Goal: Task Accomplishment & Management: Use online tool/utility

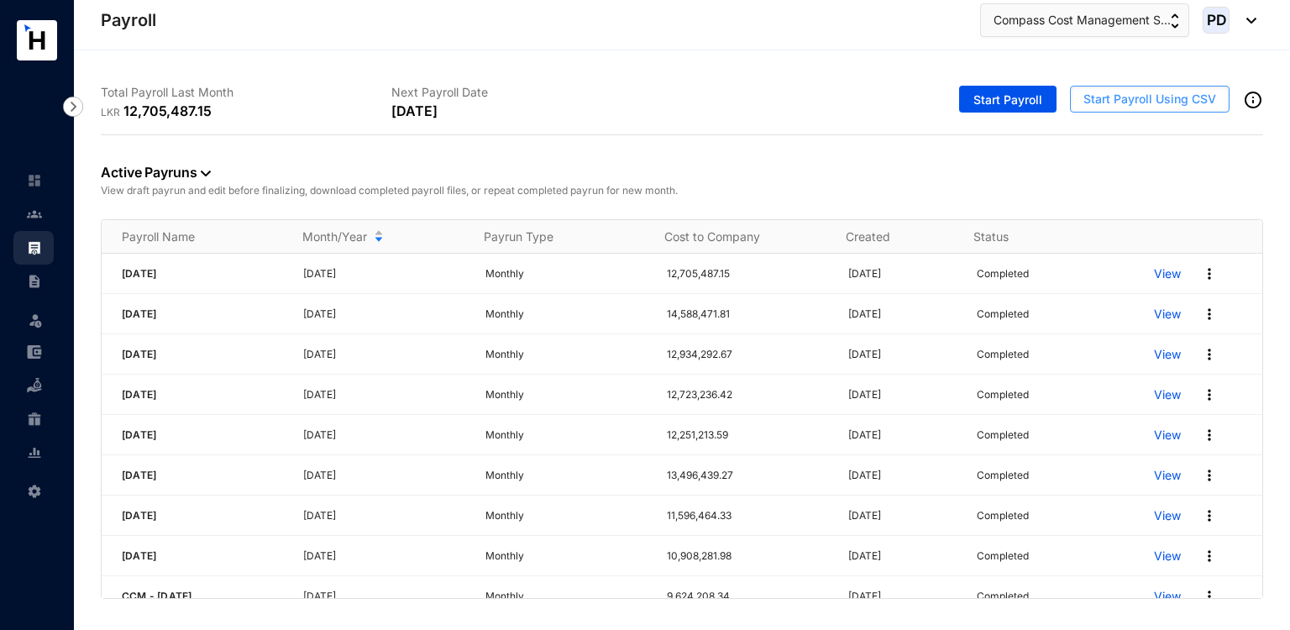
click at [1166, 107] on span "Start Payroll Using CSV" at bounding box center [1150, 99] width 133 height 17
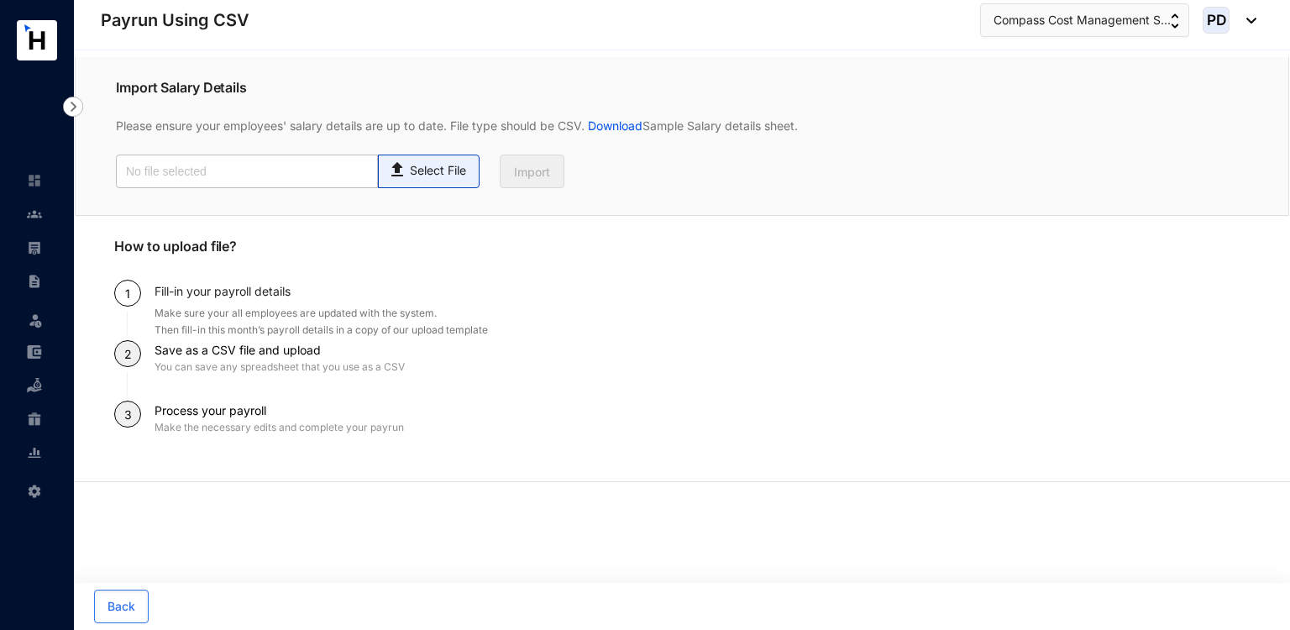
click at [427, 186] on span "Select File" at bounding box center [429, 172] width 102 height 34
click at [0, 0] on input "Select File" at bounding box center [0, 0] width 0 height 0
type input "Payroll Upload File.csv"
click at [548, 179] on span "Import" at bounding box center [532, 172] width 36 height 17
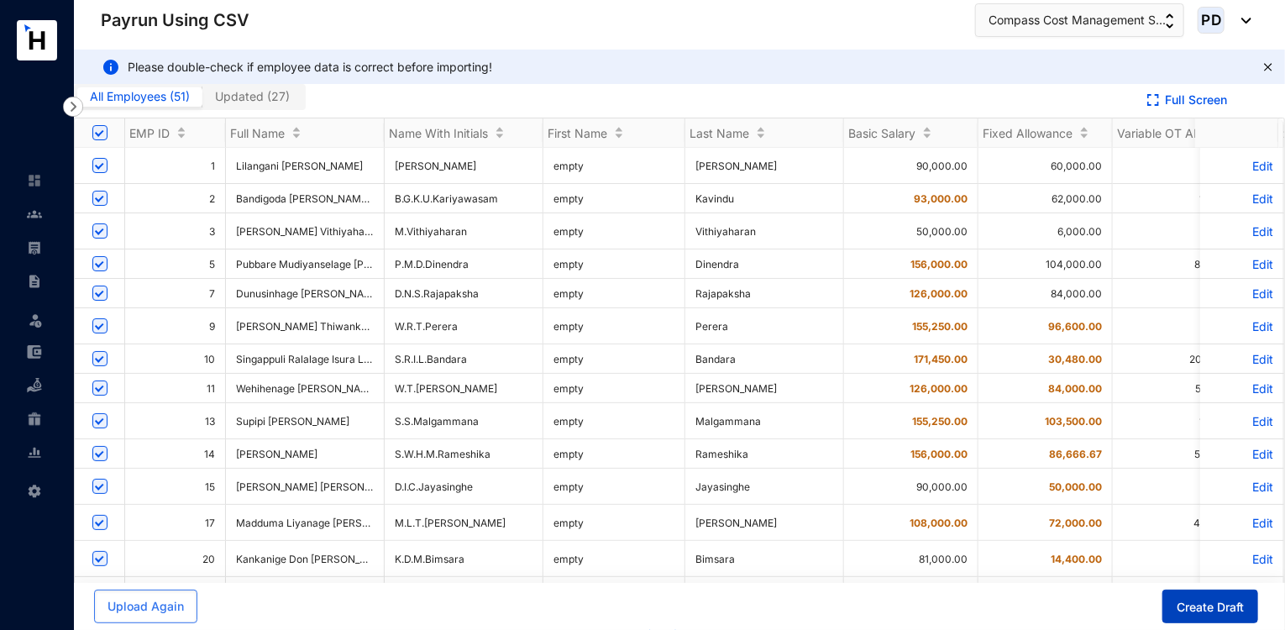
click at [1181, 602] on span "Create Draft" at bounding box center [1210, 607] width 67 height 17
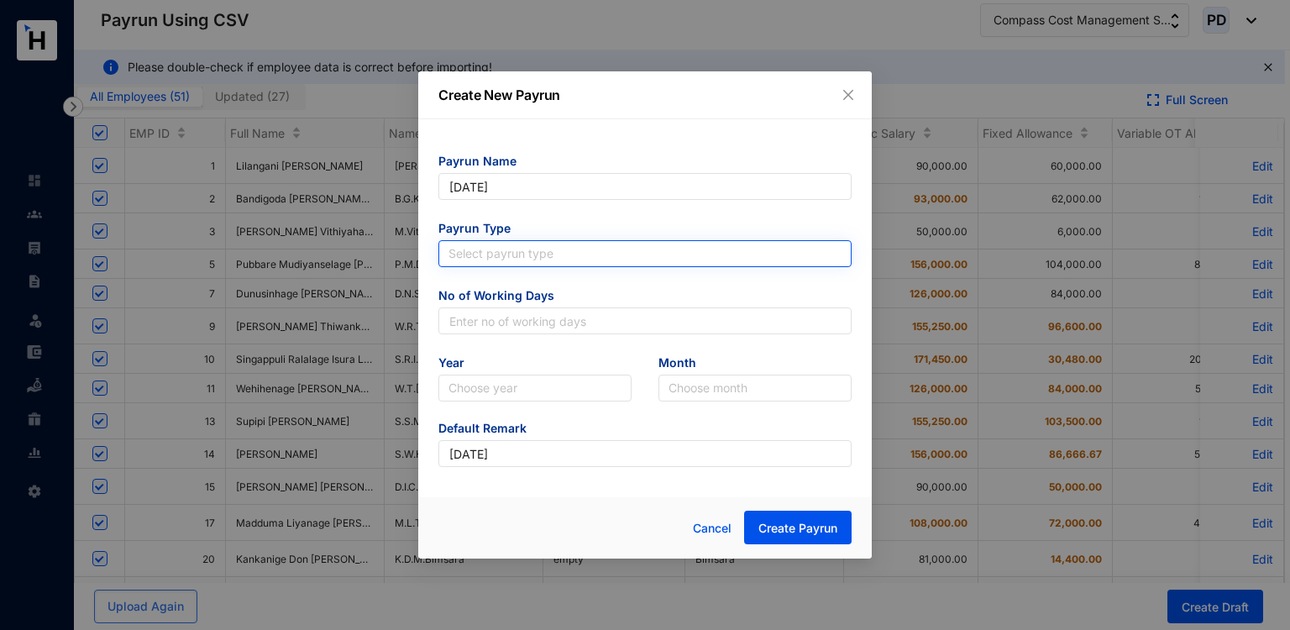
click at [591, 256] on input "search" at bounding box center [645, 253] width 393 height 25
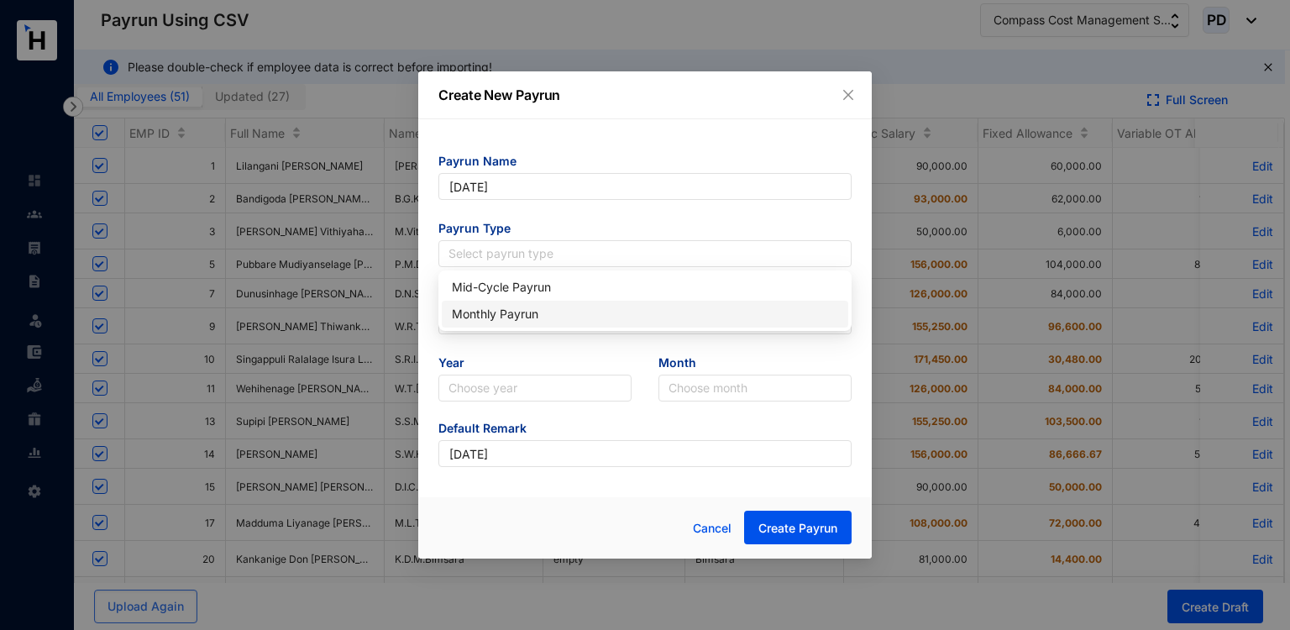
click at [501, 312] on div "Monthly Payrun" at bounding box center [645, 314] width 386 height 18
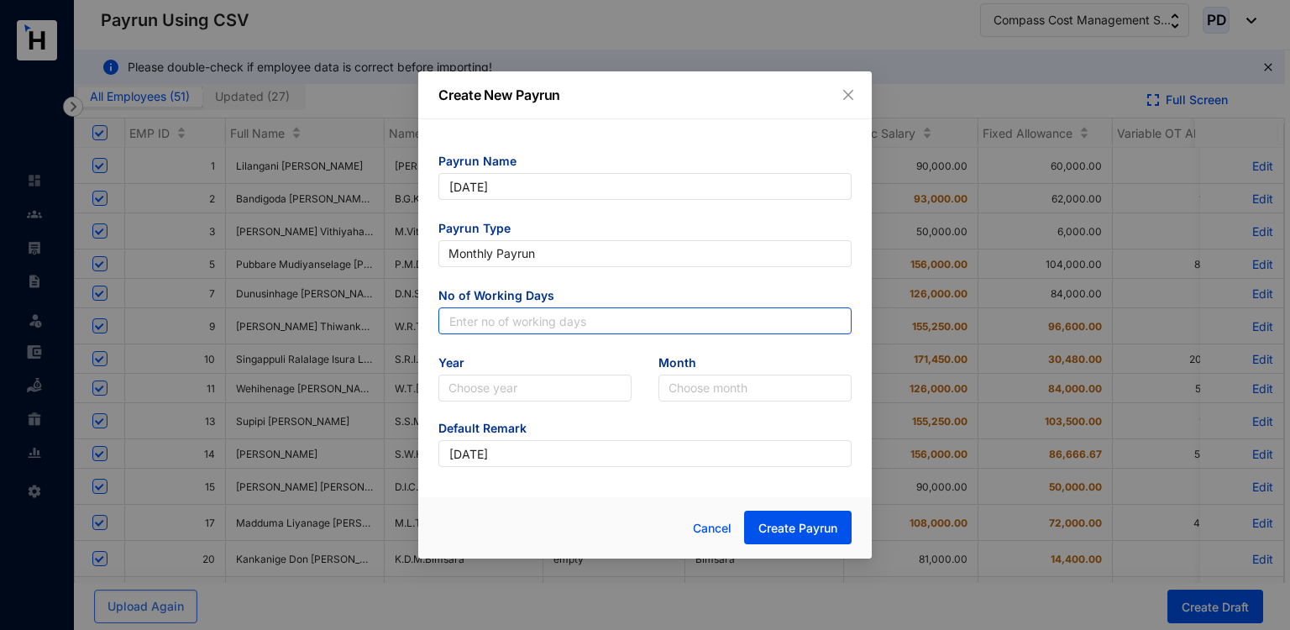
click at [488, 321] on input "text" at bounding box center [644, 320] width 413 height 27
type input "30"
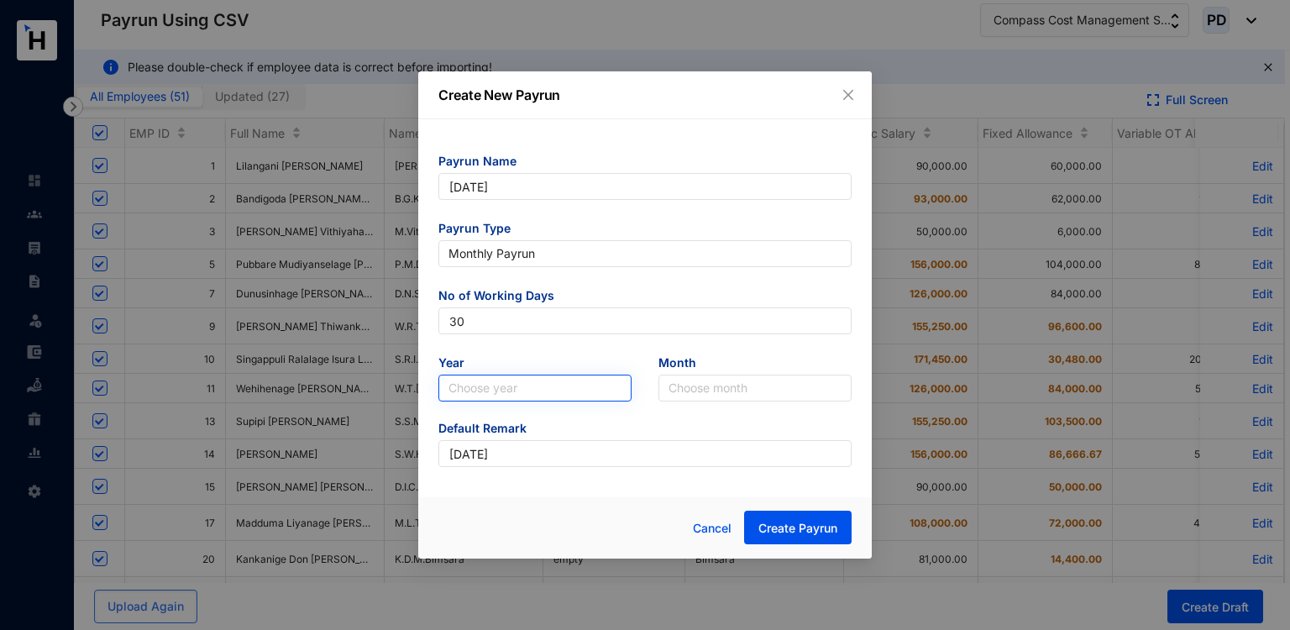
click at [494, 384] on input "search" at bounding box center [535, 387] width 173 height 25
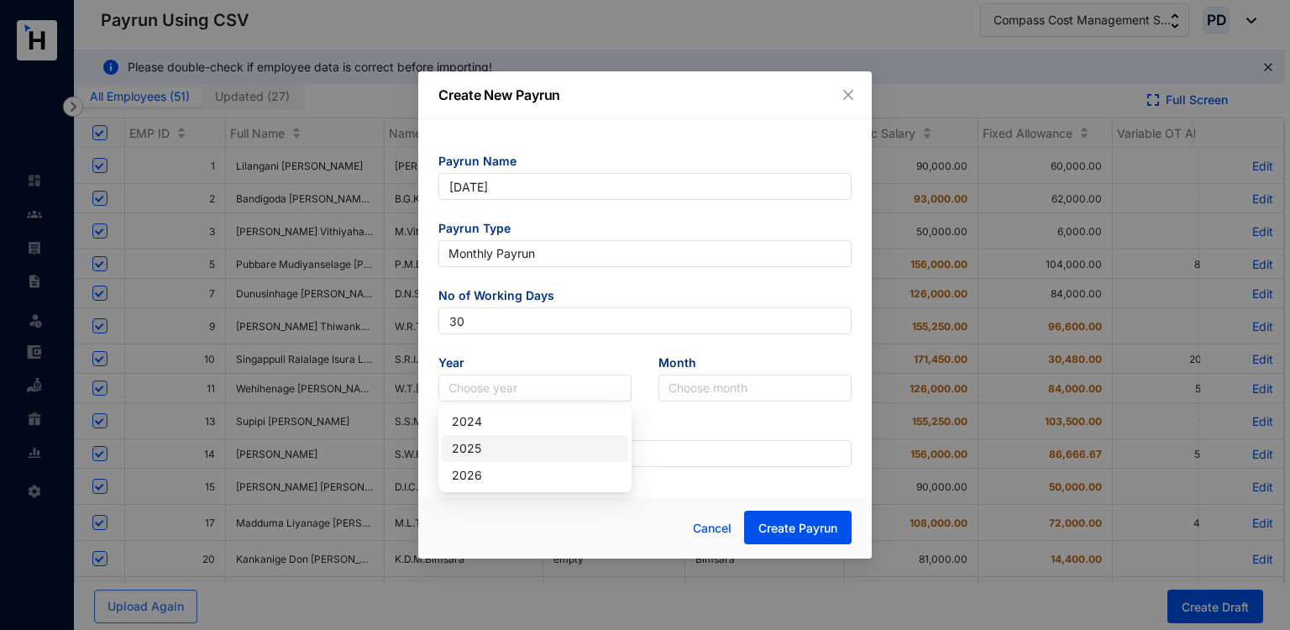
click at [474, 449] on div "2025" at bounding box center [535, 448] width 166 height 18
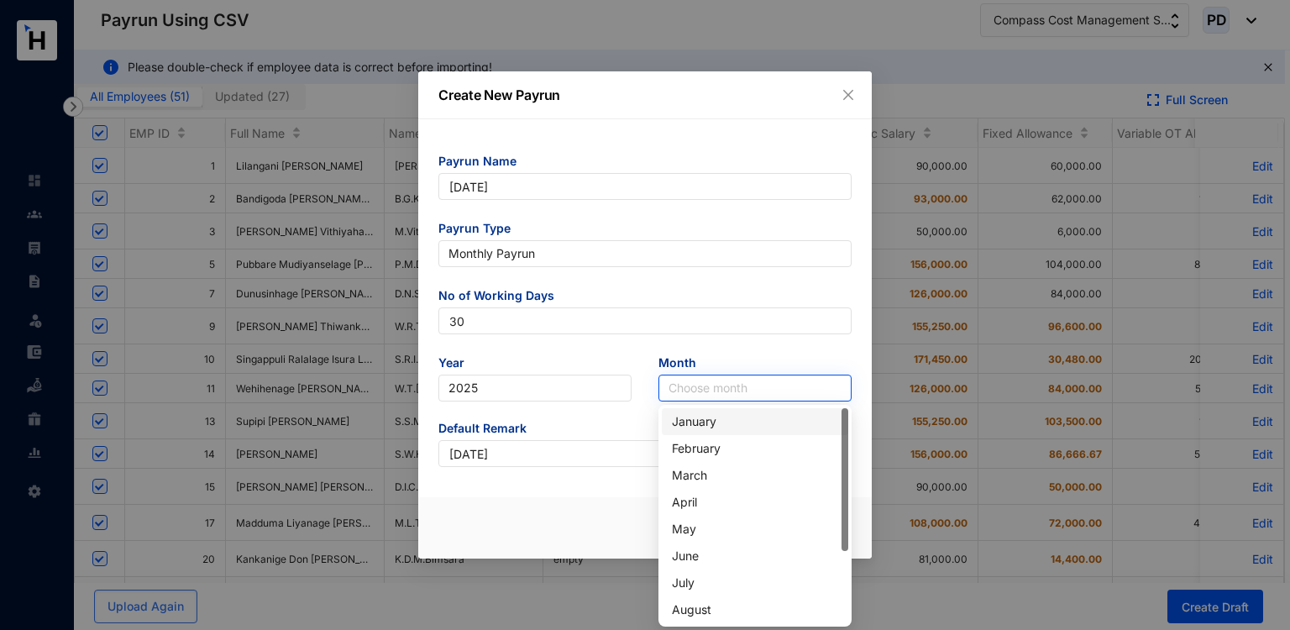
click at [717, 375] on div "Choose month" at bounding box center [755, 388] width 193 height 27
click at [710, 606] on div "August" at bounding box center [755, 610] width 166 height 18
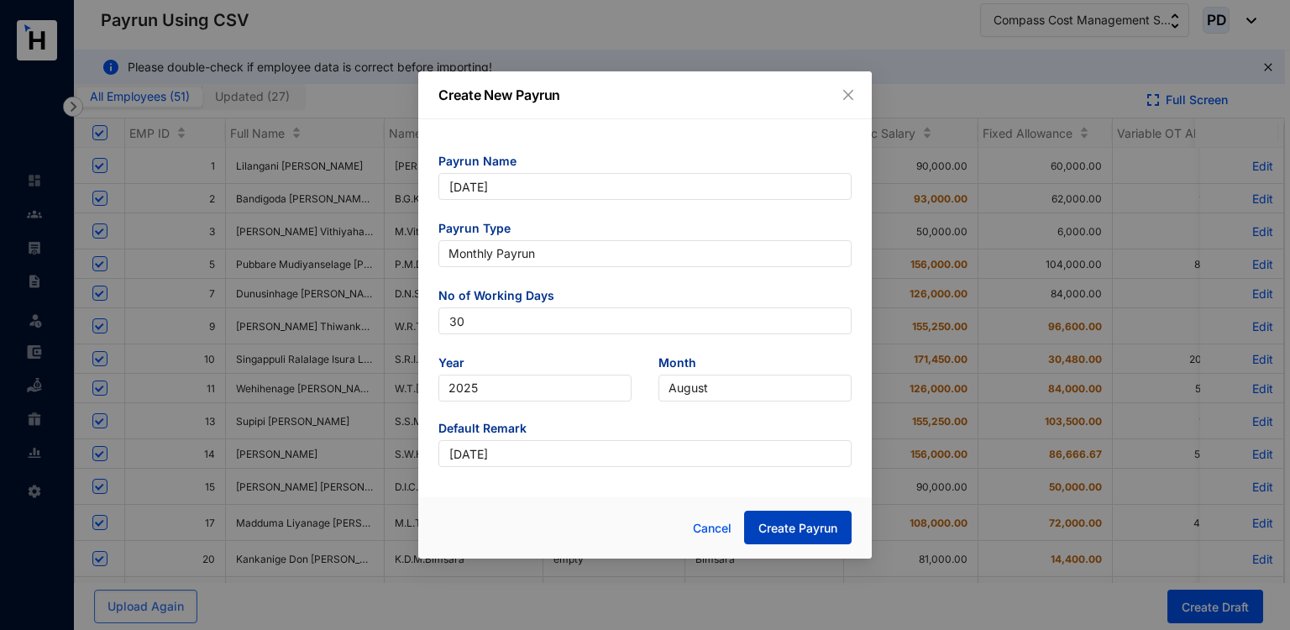
click at [776, 528] on span "Create Payrun" at bounding box center [798, 528] width 79 height 17
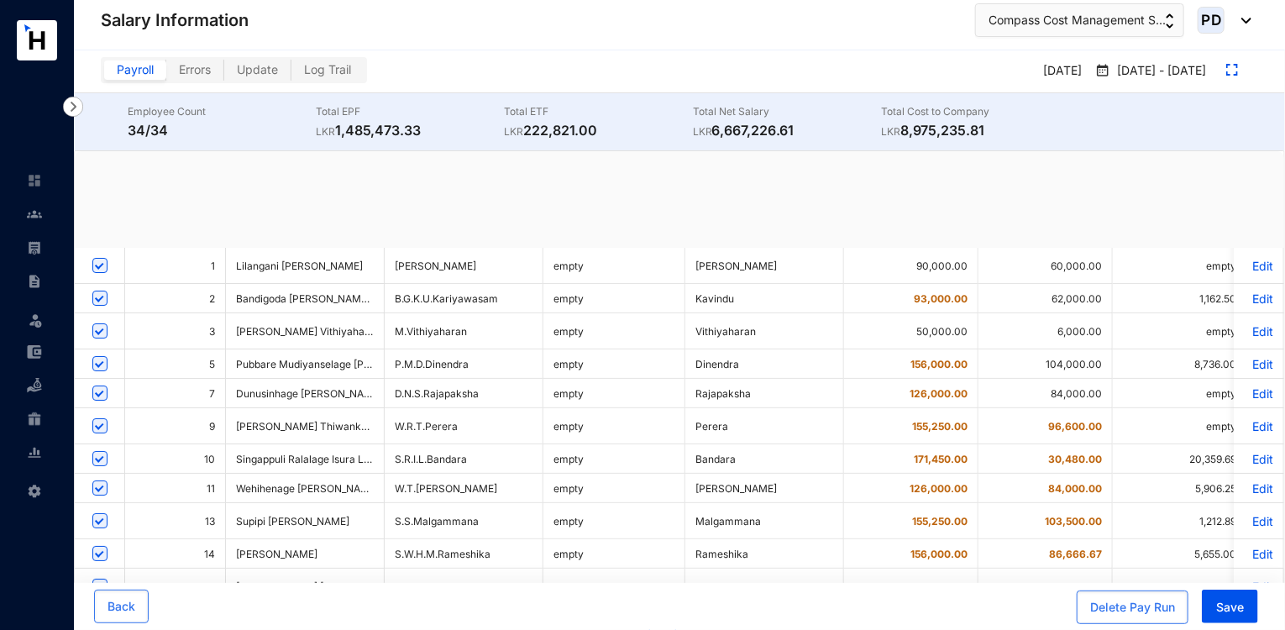
checkbox input "true"
click at [1219, 609] on span "Save" at bounding box center [1230, 607] width 28 height 17
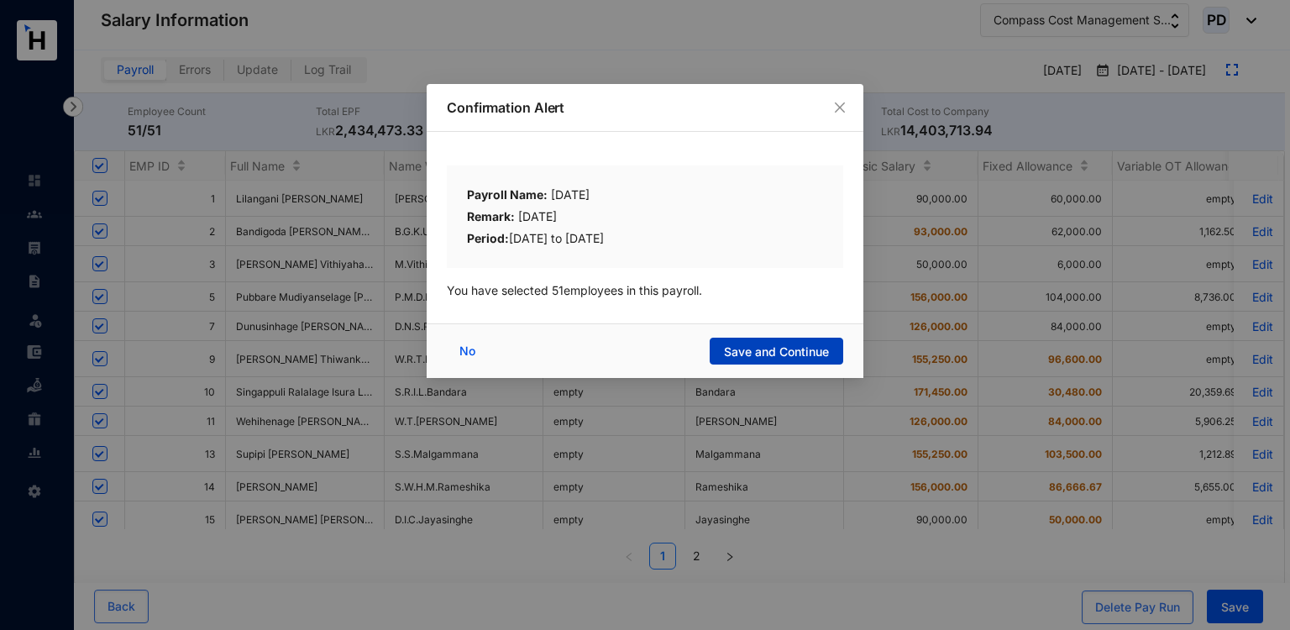
click at [759, 350] on span "Save and Continue" at bounding box center [776, 352] width 105 height 17
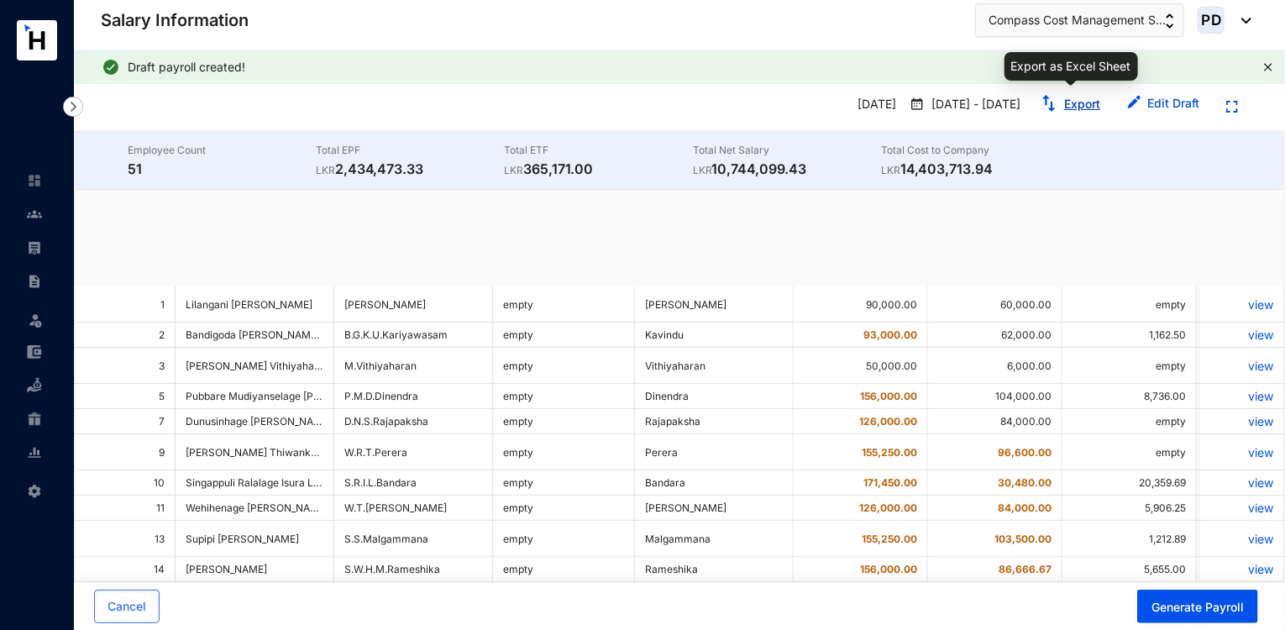
click at [1082, 106] on link "Export" at bounding box center [1082, 104] width 36 height 14
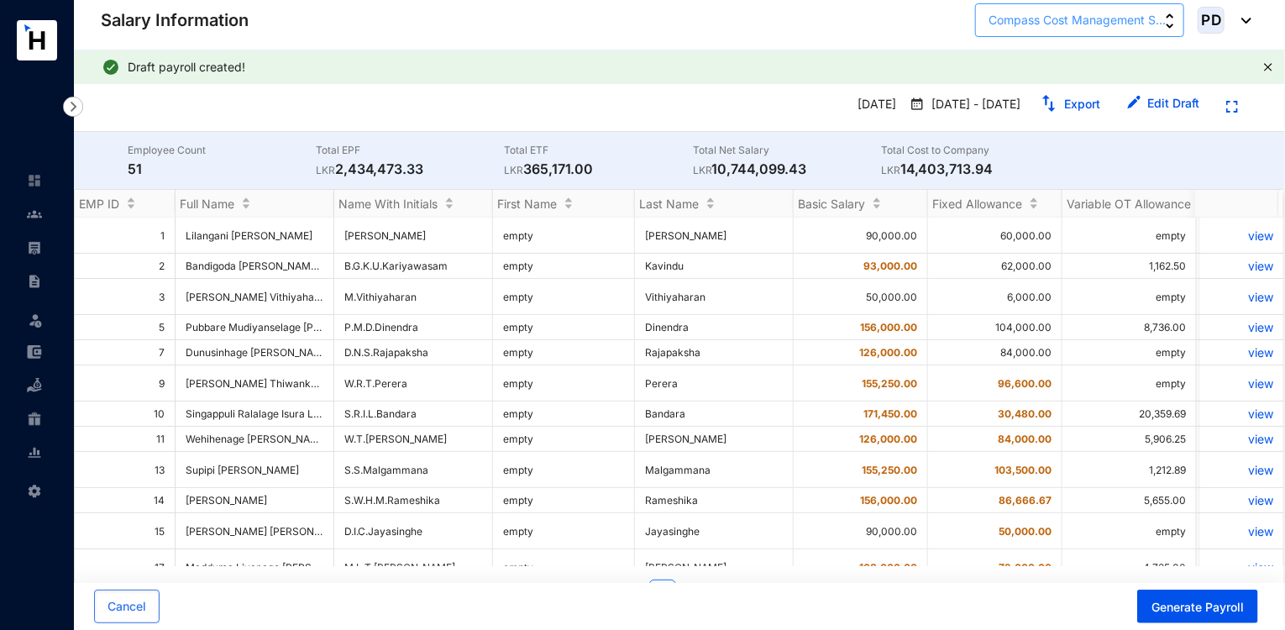
click at [1097, 31] on button "Compass Cost Management S..." at bounding box center [1079, 20] width 209 height 34
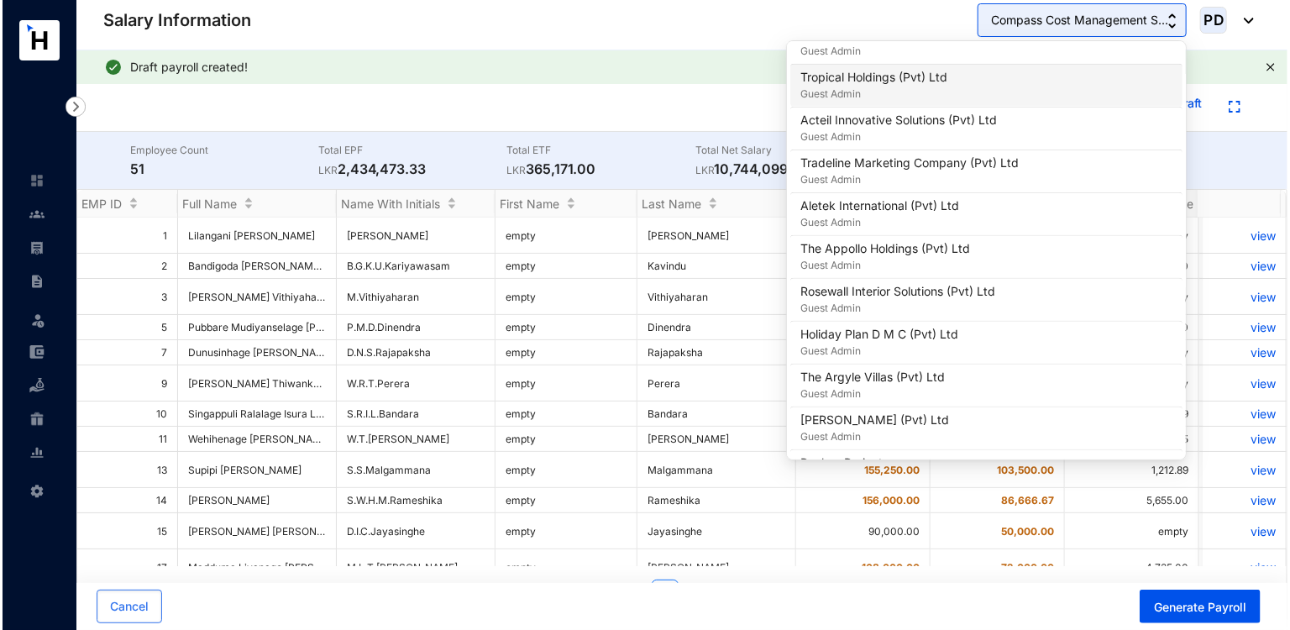
scroll to position [1037, 0]
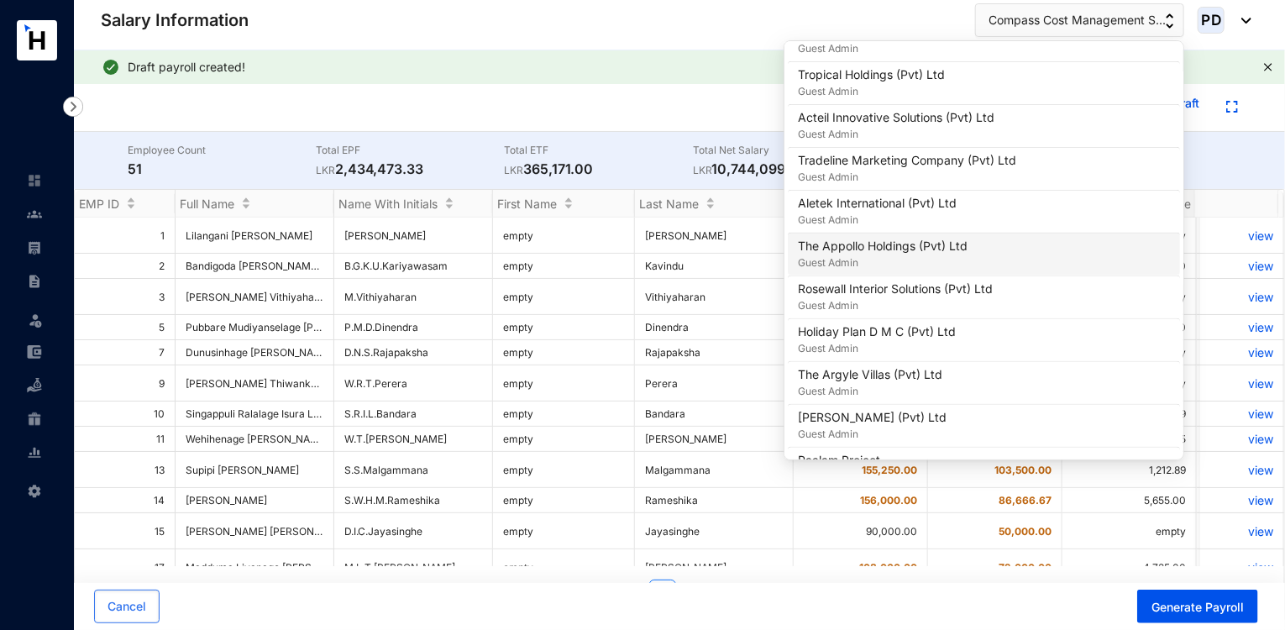
click at [938, 239] on p "The Appollo Holdings (Pvt) Ltd" at bounding box center [883, 246] width 170 height 17
